Goal: Task Accomplishment & Management: Manage account settings

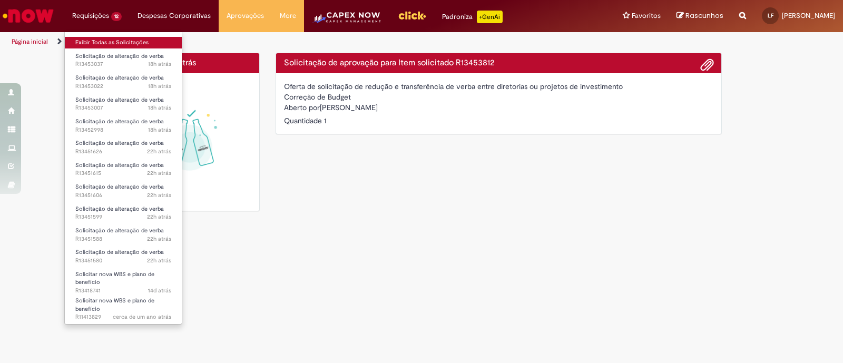
click at [94, 42] on link "Exibir Todas as Solicitações" at bounding box center [123, 43] width 117 height 12
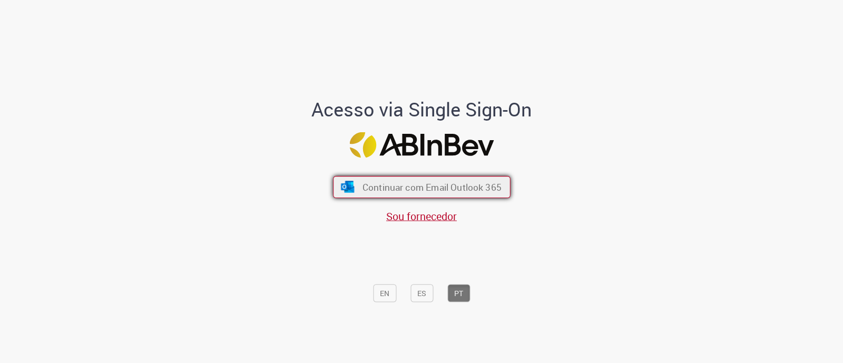
click at [403, 191] on span "Continuar com Email Outlook 365" at bounding box center [431, 187] width 139 height 12
click at [403, 191] on span "Continuar com Email Outlook 365" at bounding box center [431, 187] width 136 height 12
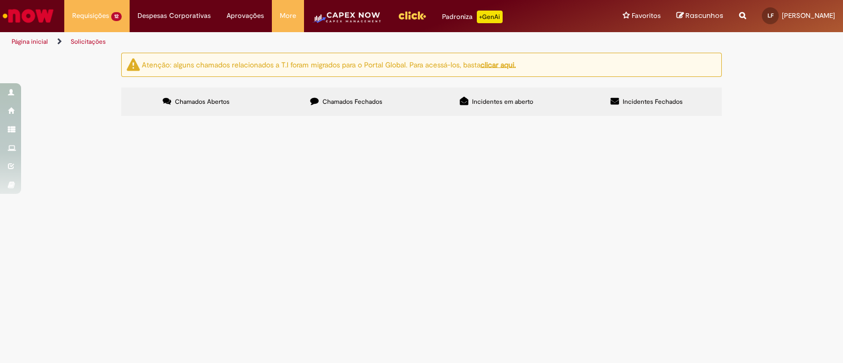
scroll to position [91, 0]
